Goal: Task Accomplishment & Management: Manage account settings

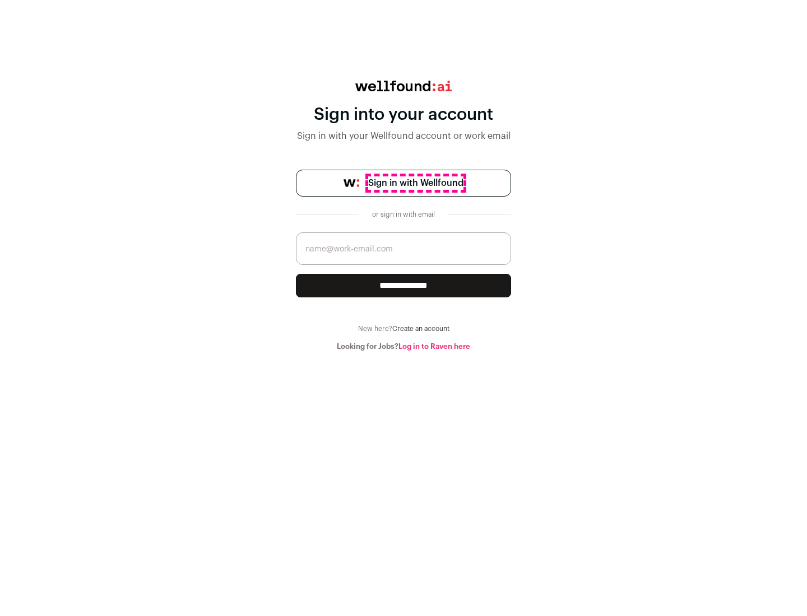
click at [415, 183] on span "Sign in with Wellfound" at bounding box center [415, 182] width 95 height 13
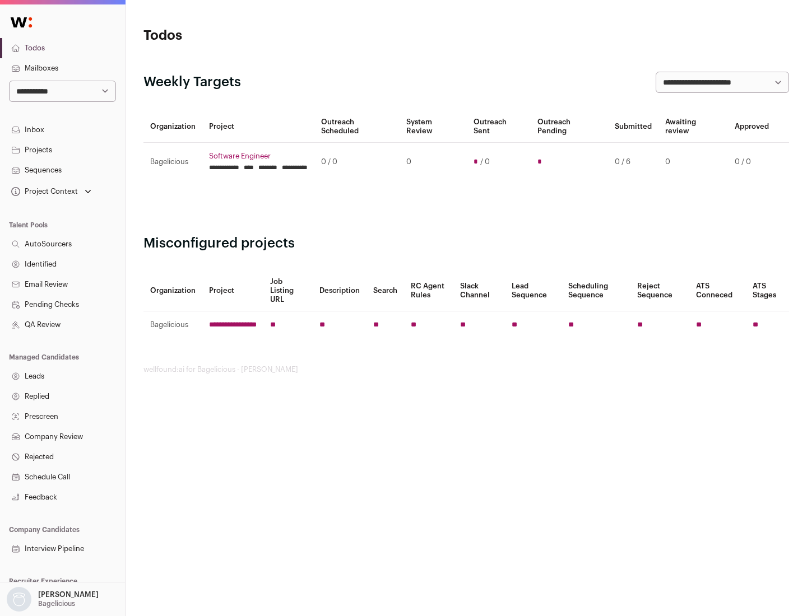
click at [62, 150] on link "Projects" at bounding box center [62, 150] width 125 height 20
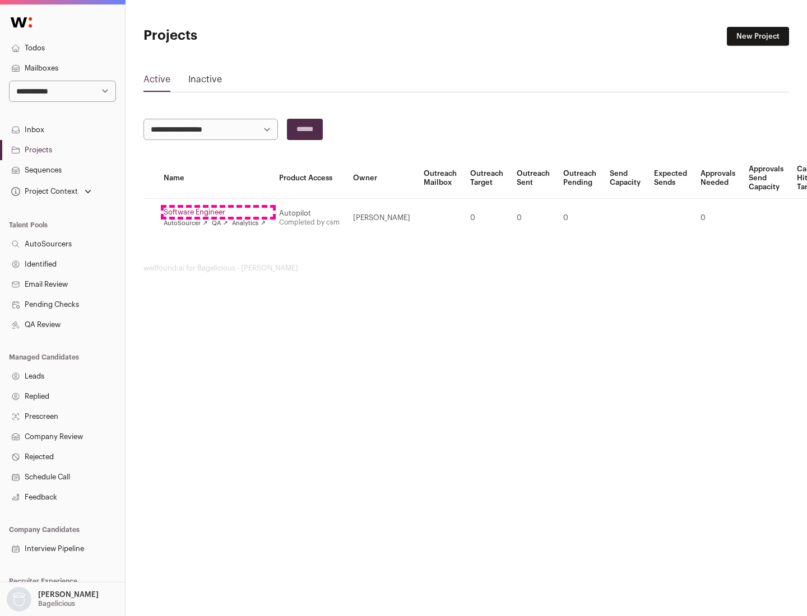
click at [218, 212] on link "Software Engineer" at bounding box center [215, 212] width 102 height 9
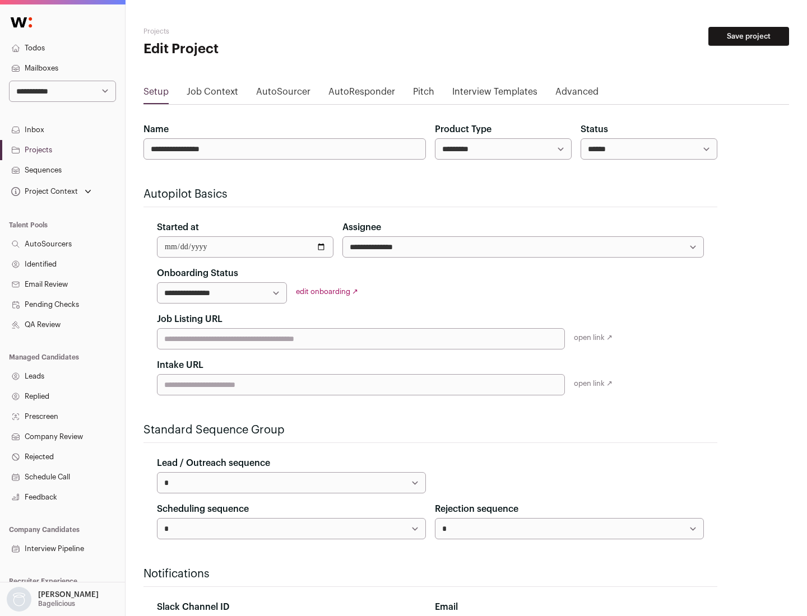
click at [749, 36] on button "Save project" at bounding box center [748, 36] width 81 height 19
